Goal: Task Accomplishment & Management: Manage account settings

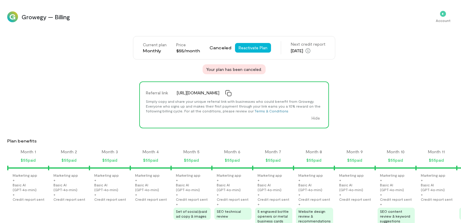
scroll to position [0, 569]
